Goal: Navigation & Orientation: Understand site structure

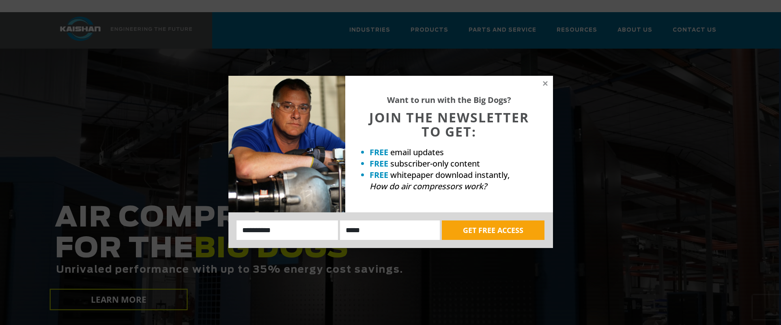
click at [644, 17] on div "Want to run with the Big Dogs? JOIN THE NEWSLETTER TO GET: FREE email updates F…" at bounding box center [390, 162] width 781 height 325
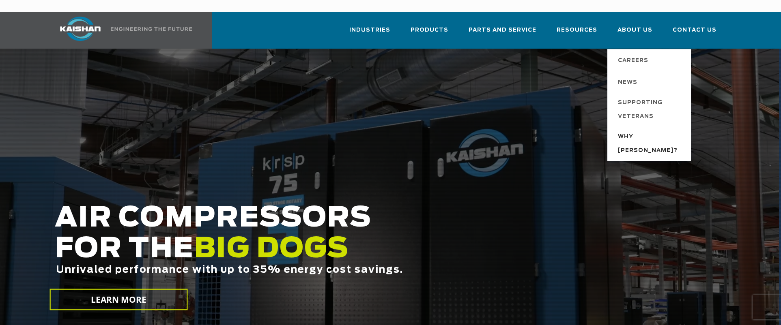
click at [632, 130] on span "Why [PERSON_NAME]?" at bounding box center [650, 144] width 65 height 28
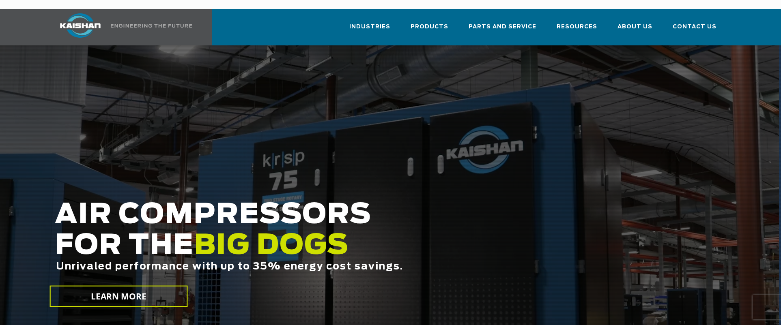
scroll to position [162, 0]
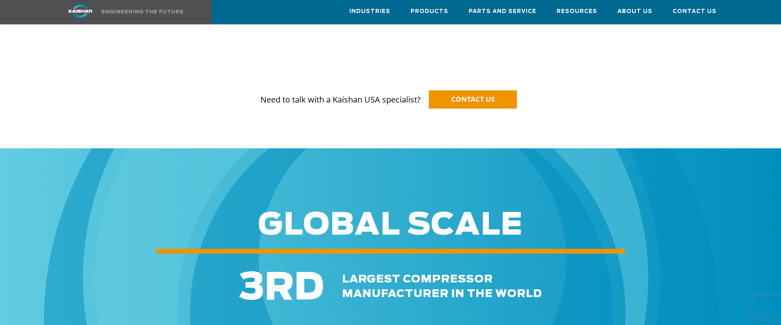
scroll to position [933, 0]
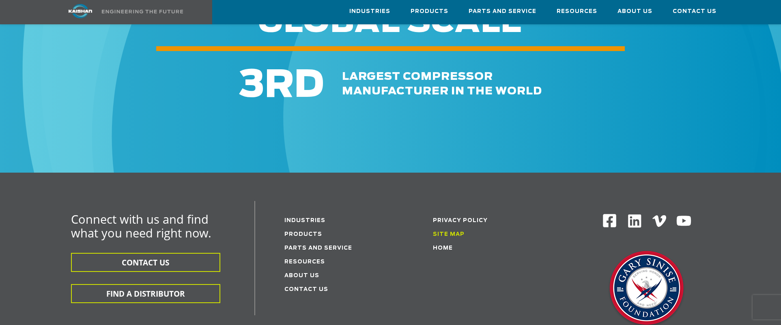
click at [442, 232] on link "Site Map" at bounding box center [449, 234] width 32 height 5
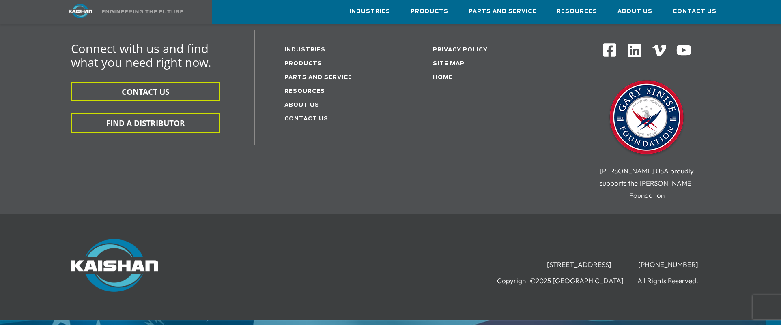
scroll to position [865, 0]
